Goal: Entertainment & Leisure: Consume media (video, audio)

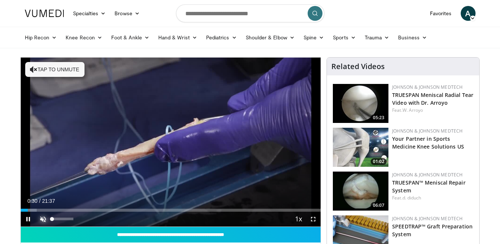
click at [41, 217] on span "Video Player" at bounding box center [43, 218] width 15 height 15
click at [314, 217] on span "Video Player" at bounding box center [313, 218] width 15 height 15
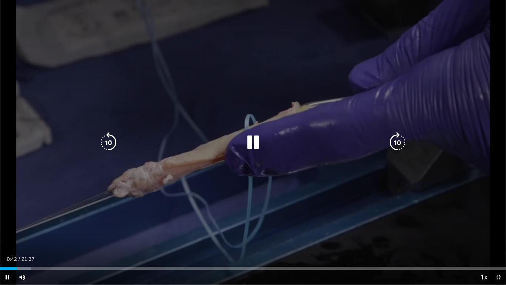
click at [255, 141] on icon "Video Player" at bounding box center [253, 142] width 21 height 21
click at [257, 139] on icon "Video Player" at bounding box center [253, 142] width 21 height 21
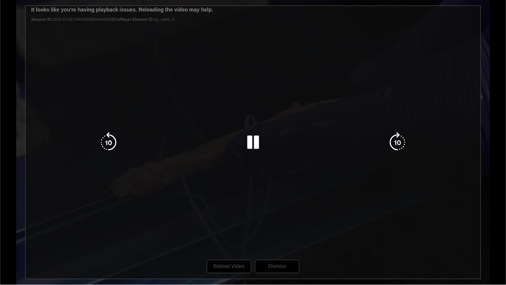
click at [225, 243] on div "10 seconds Tap to unmute" at bounding box center [253, 142] width 506 height 284
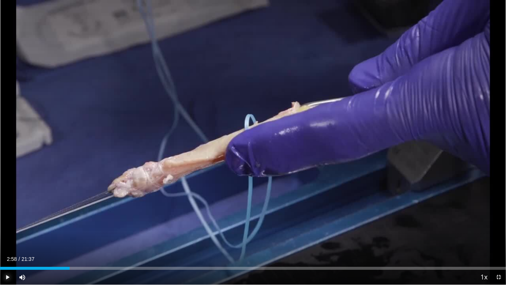
click at [9, 243] on span "Video Player" at bounding box center [7, 277] width 15 height 15
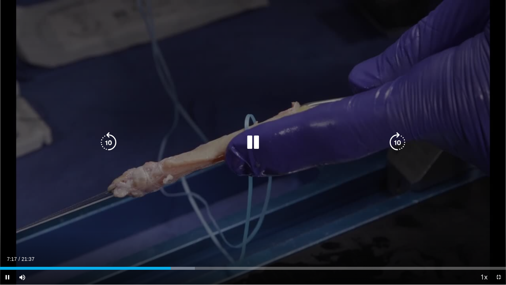
click at [252, 141] on icon "Video Player" at bounding box center [253, 142] width 21 height 21
click at [253, 137] on icon "Video Player" at bounding box center [253, 142] width 21 height 21
click at [251, 140] on icon "Video Player" at bounding box center [253, 142] width 21 height 21
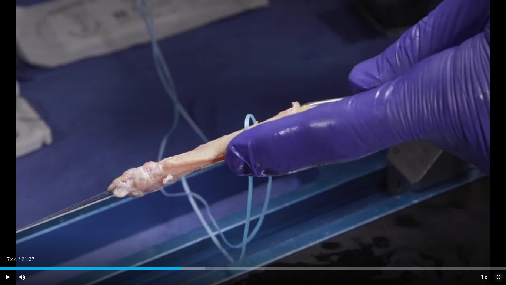
click at [498, 243] on span "Video Player" at bounding box center [499, 277] width 15 height 15
